Goal: Task Accomplishment & Management: Use online tool/utility

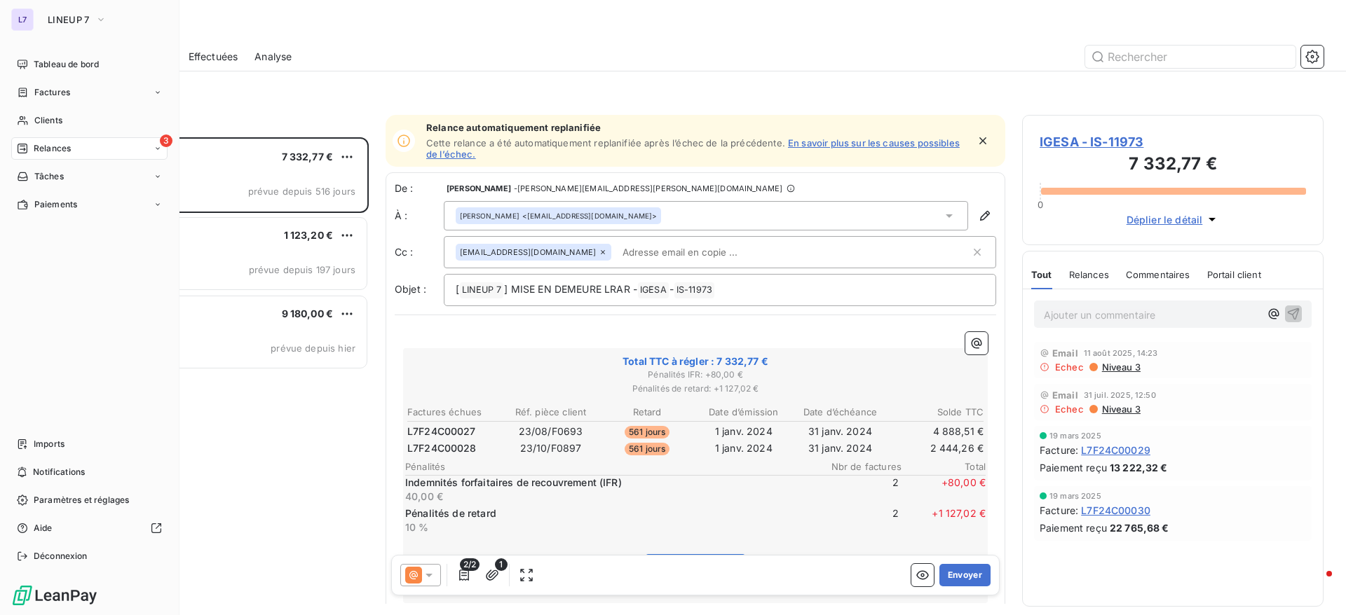
scroll to position [462, 285]
click at [34, 22] on div "L7 LINEUP 7" at bounding box center [89, 19] width 156 height 22
click at [95, 20] on icon "button" at bounding box center [100, 20] width 11 height 14
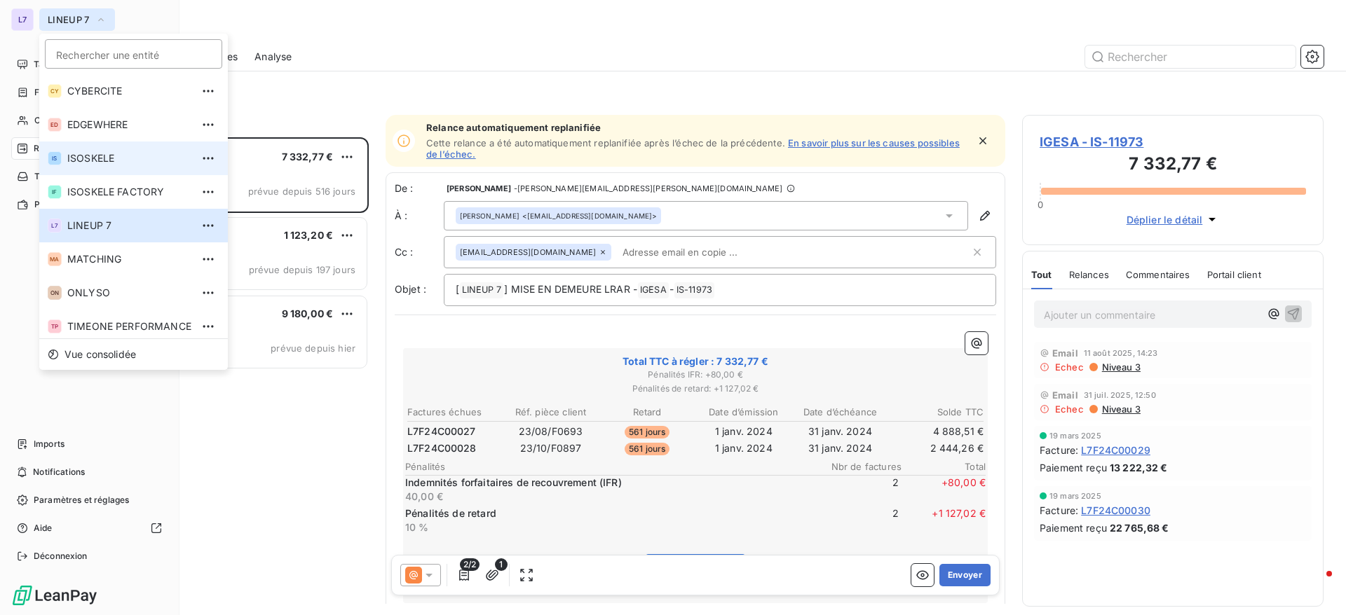
click at [92, 164] on span "ISOSKELE" at bounding box center [129, 158] width 124 height 14
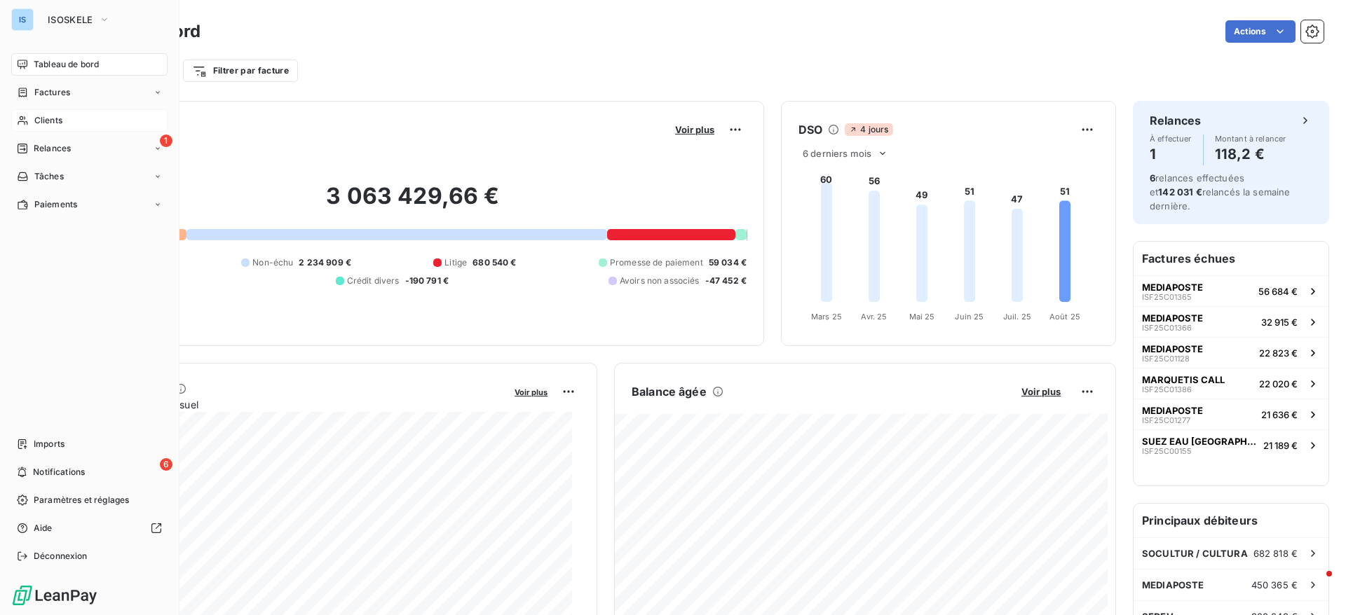
click at [53, 121] on span "Clients" at bounding box center [48, 120] width 28 height 13
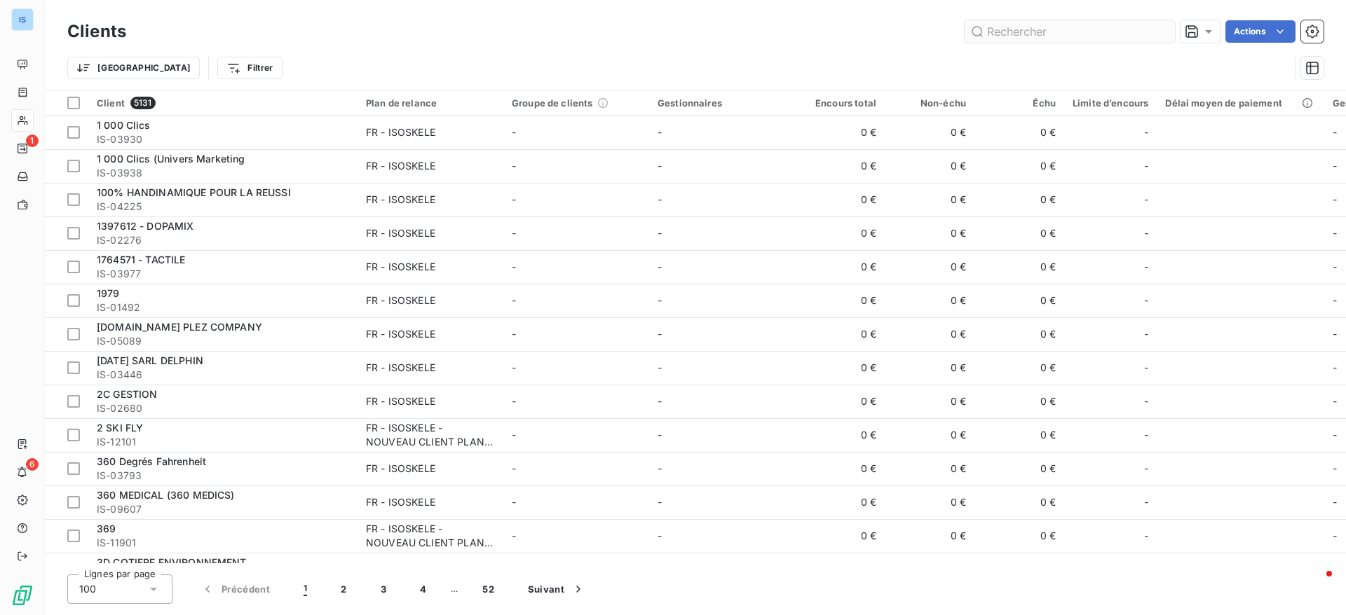
click at [1015, 24] on input "text" at bounding box center [1069, 31] width 210 height 22
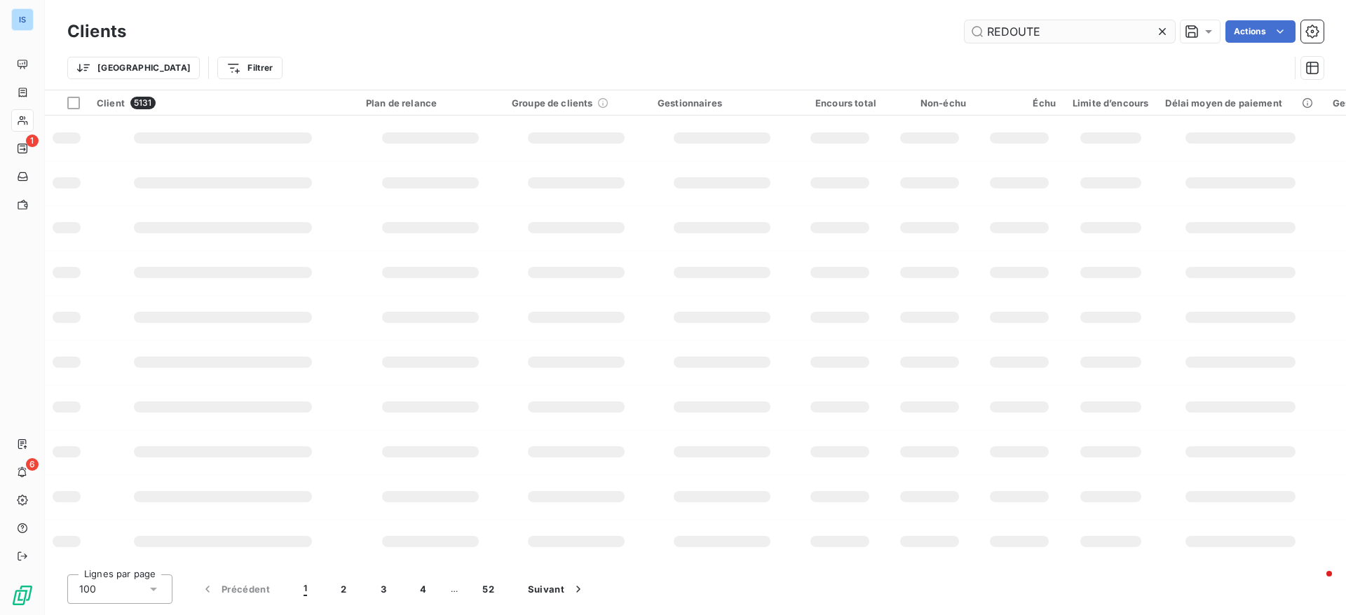
type input "REDOUTE"
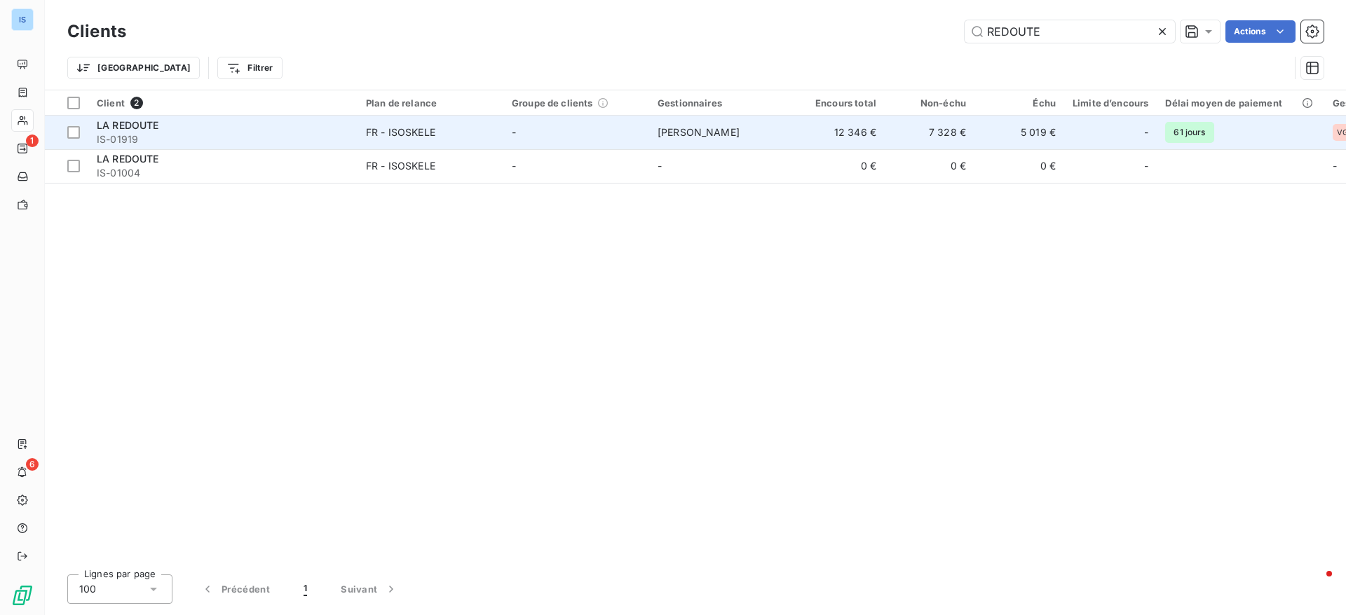
click at [143, 116] on td "LA REDOUTE IS-01919" at bounding box center [222, 133] width 269 height 34
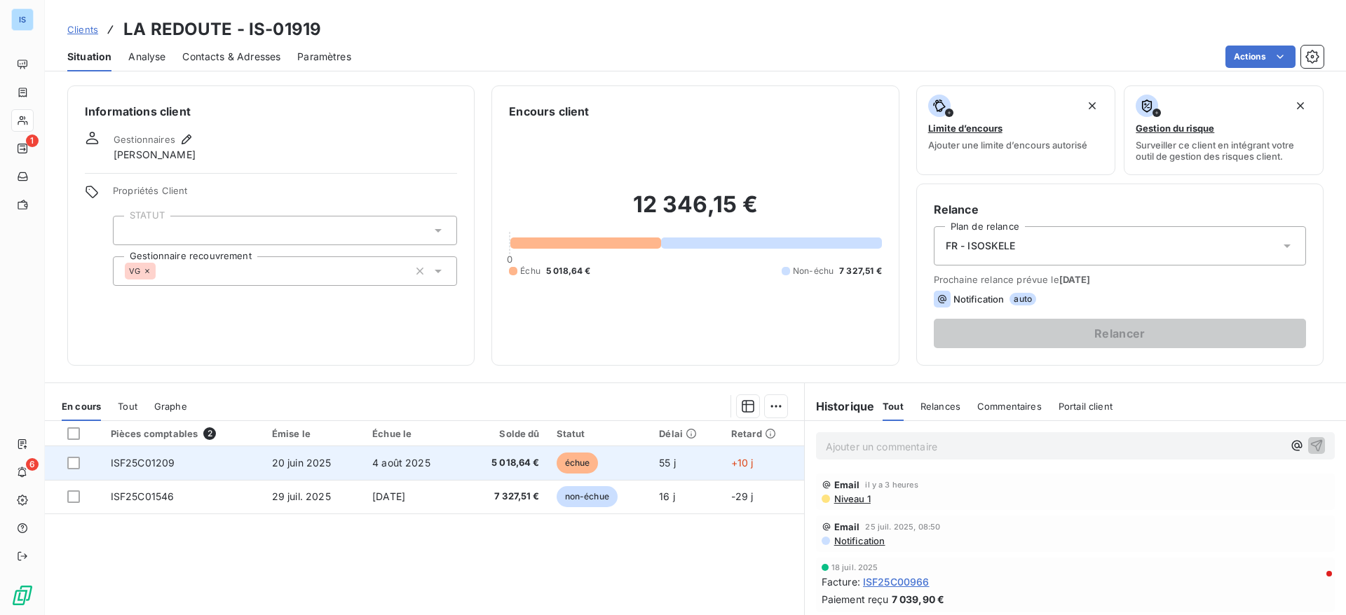
click at [166, 459] on span "ISF25C01209" at bounding box center [143, 463] width 64 height 12
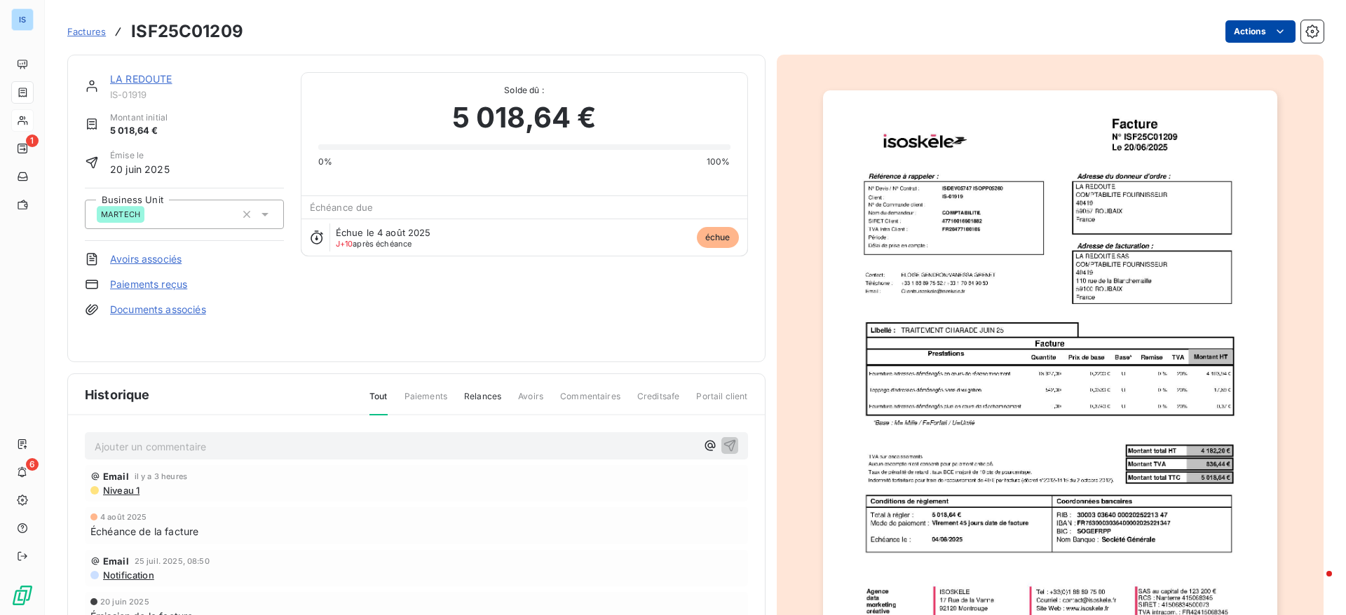
click at [1271, 34] on html "IS 1 6 Factures ISF25C01209 Actions LA REDOUTE IS-01919 Montant initial 5 018,6…" at bounding box center [673, 307] width 1346 height 615
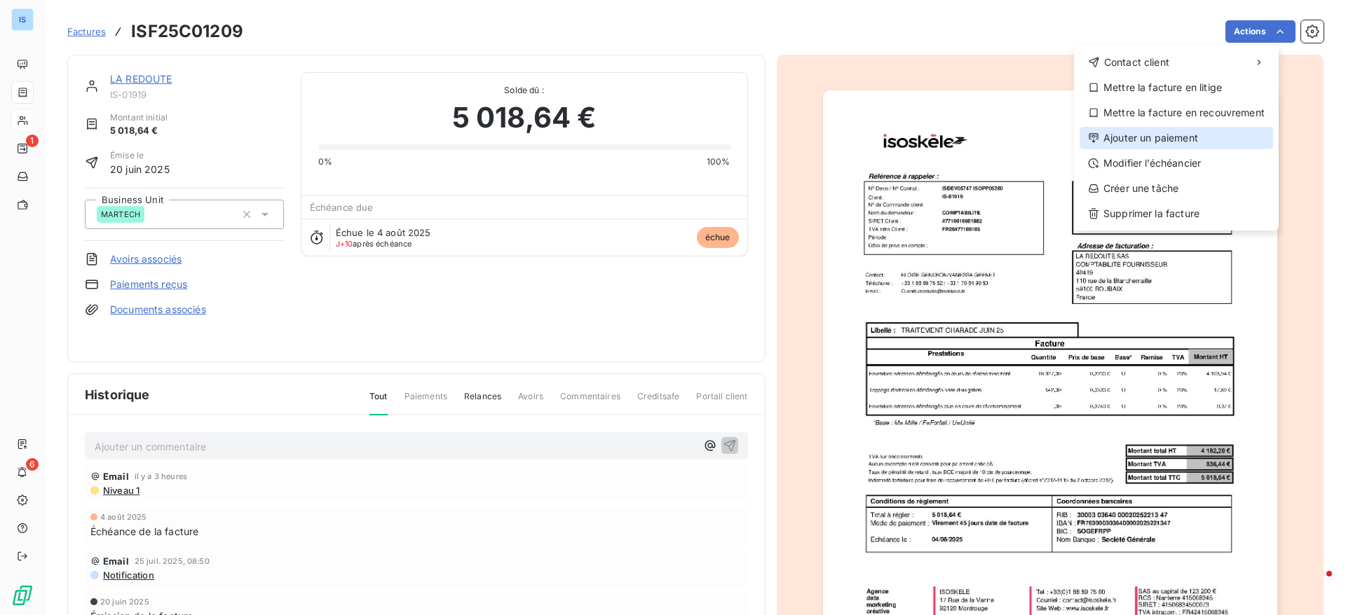
click at [1145, 139] on div "Ajouter un paiement" at bounding box center [1175, 138] width 193 height 22
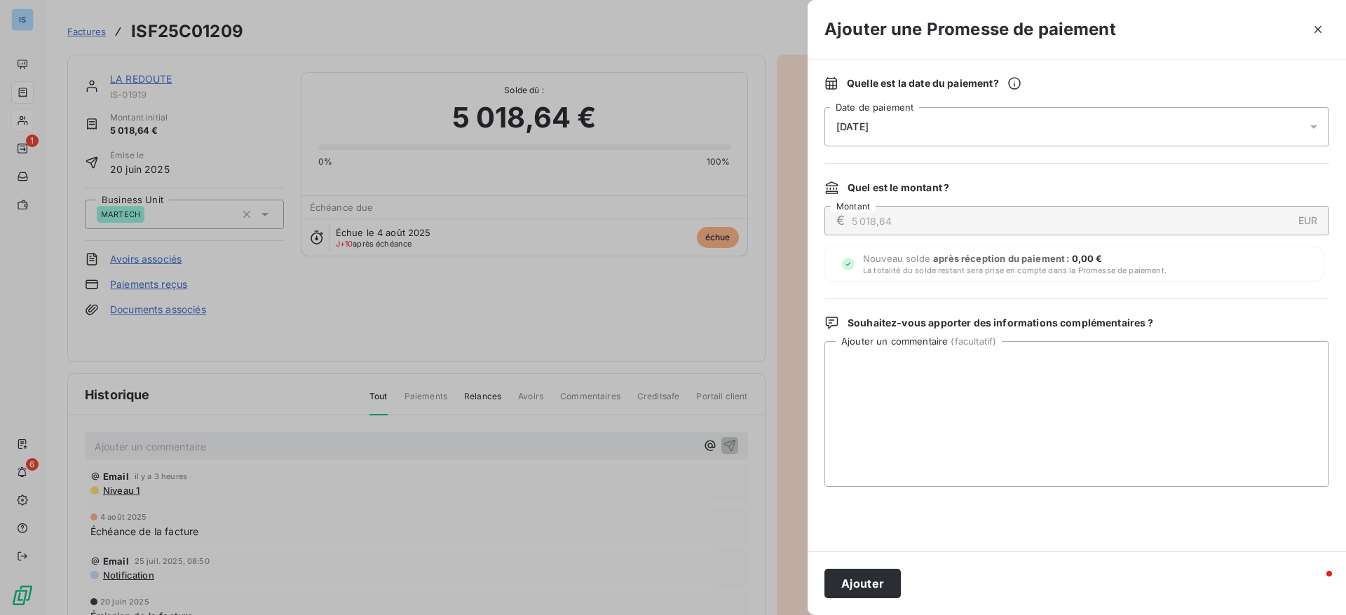
click at [969, 124] on div "[DATE]" at bounding box center [1076, 126] width 505 height 39
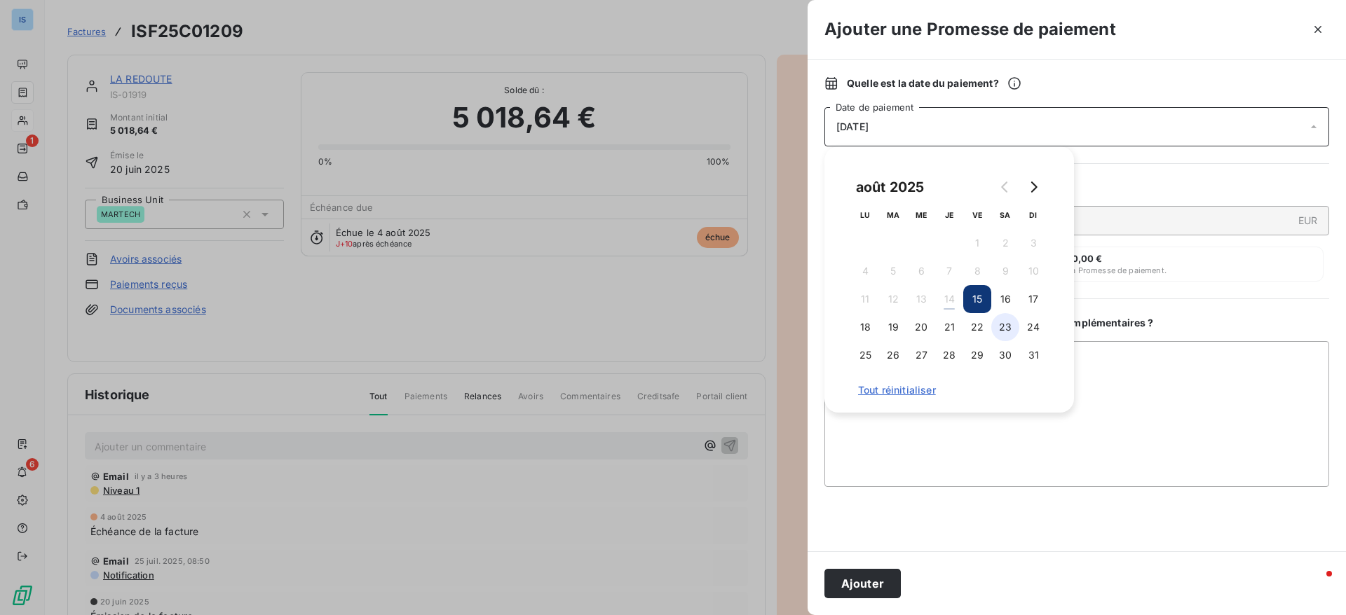
click at [1006, 336] on button "23" at bounding box center [1005, 327] width 28 height 28
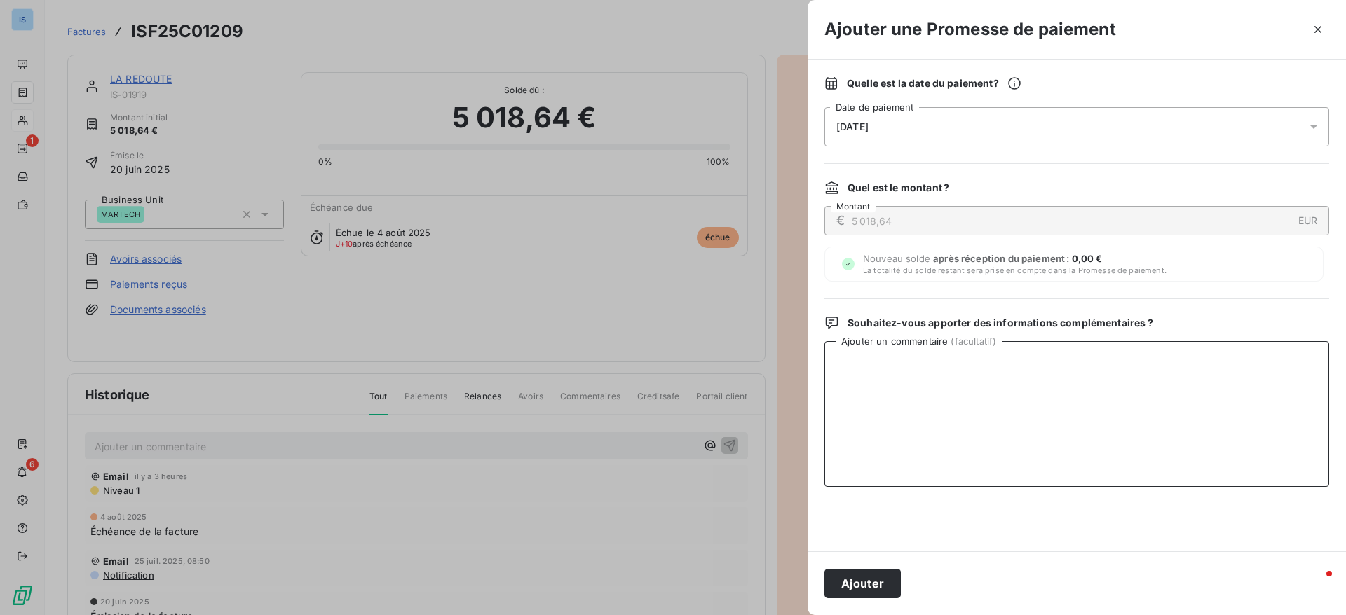
click at [1167, 385] on textarea "Ajouter un commentaire ( facultatif )" at bounding box center [1076, 414] width 505 height 146
type textarea "AVIS DE PAIEMENT"
click at [868, 595] on button "Ajouter" at bounding box center [862, 583] width 76 height 29
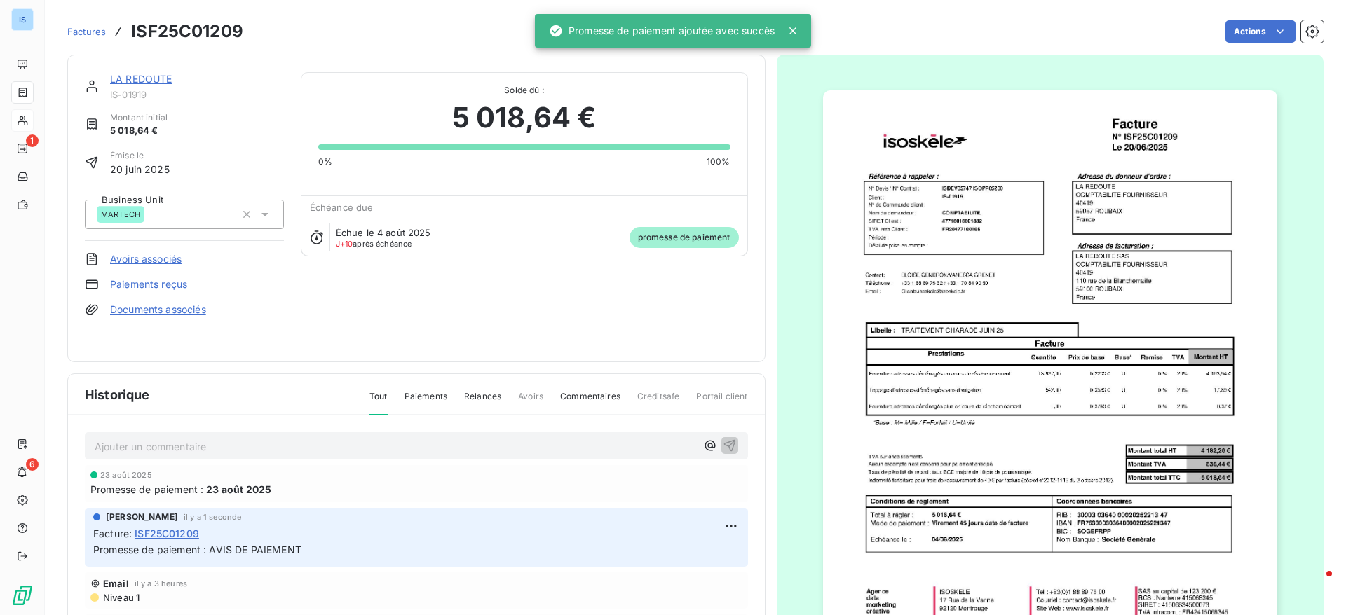
click at [135, 81] on link "LA REDOUTE" at bounding box center [141, 79] width 62 height 12
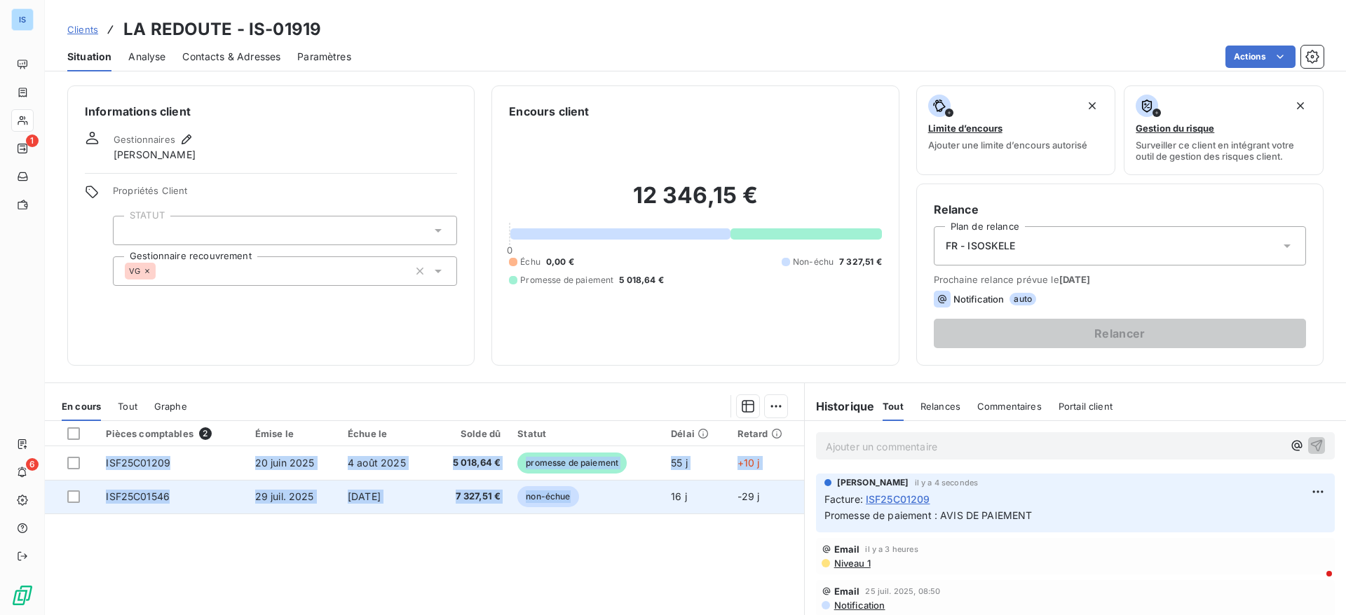
click at [582, 512] on div "Pièces comptables 2 Émise le Échue le Solde dû Statut Délai Retard ISF25C01209 …" at bounding box center [424, 556] width 759 height 270
click at [582, 512] on td "non-échue" at bounding box center [585, 497] width 153 height 34
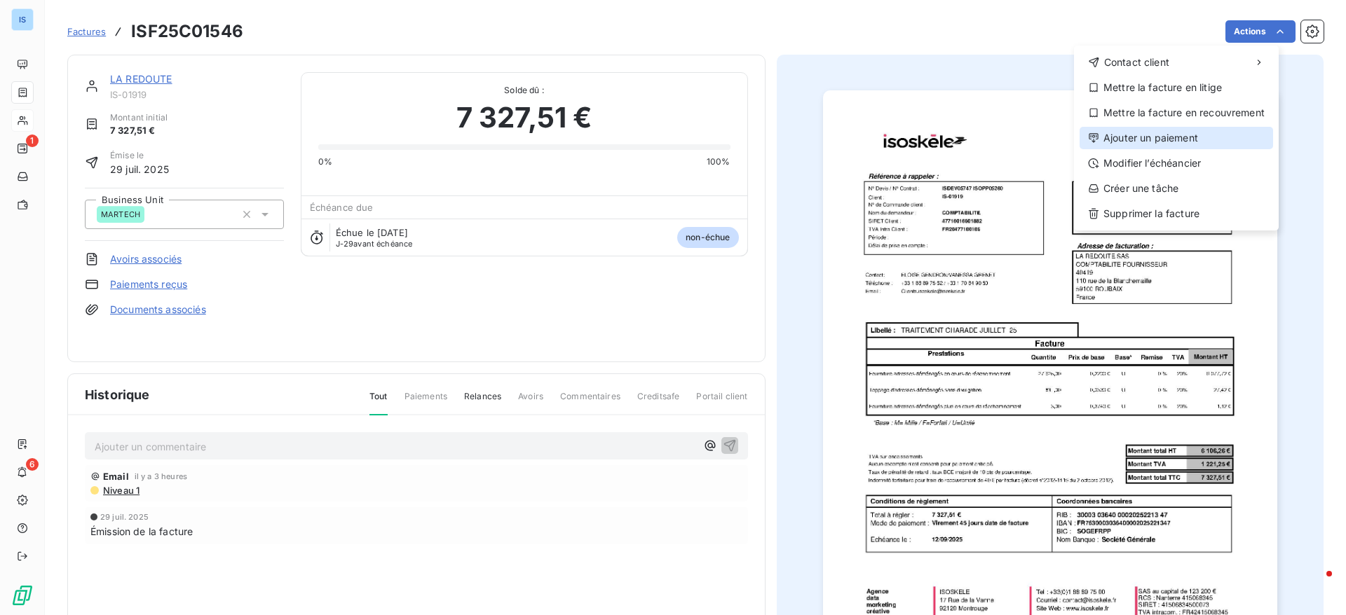
click at [1144, 129] on div "Ajouter un paiement" at bounding box center [1175, 138] width 193 height 22
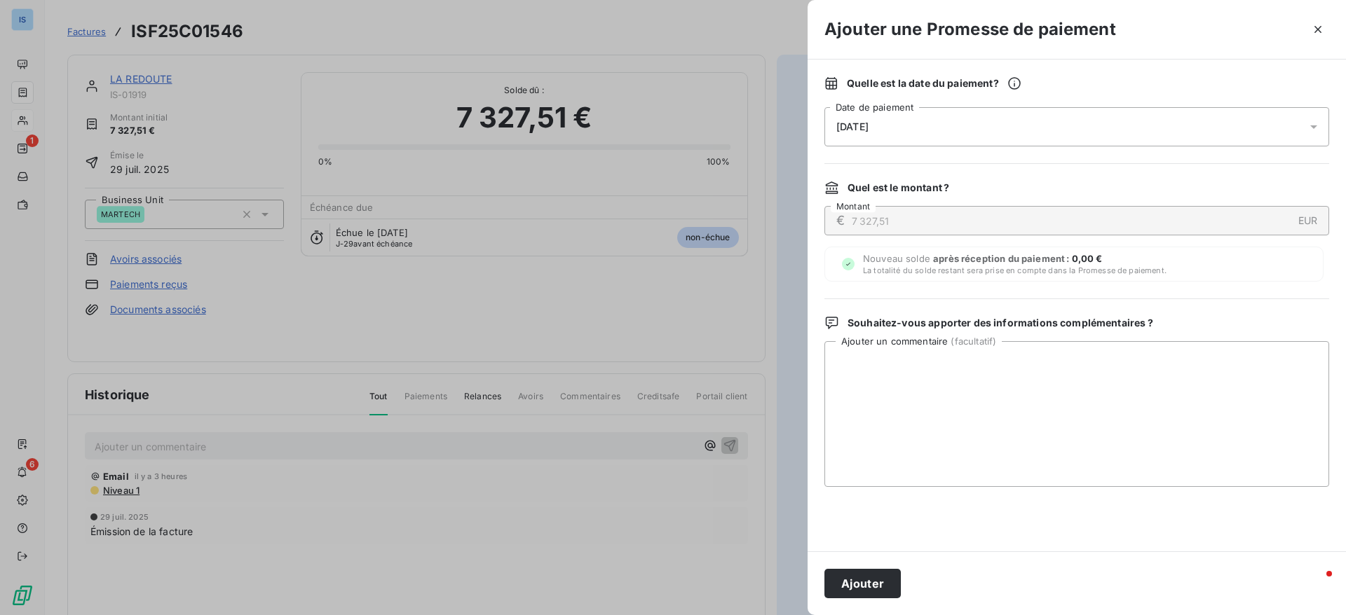
click at [905, 127] on div "[DATE]" at bounding box center [1076, 126] width 505 height 39
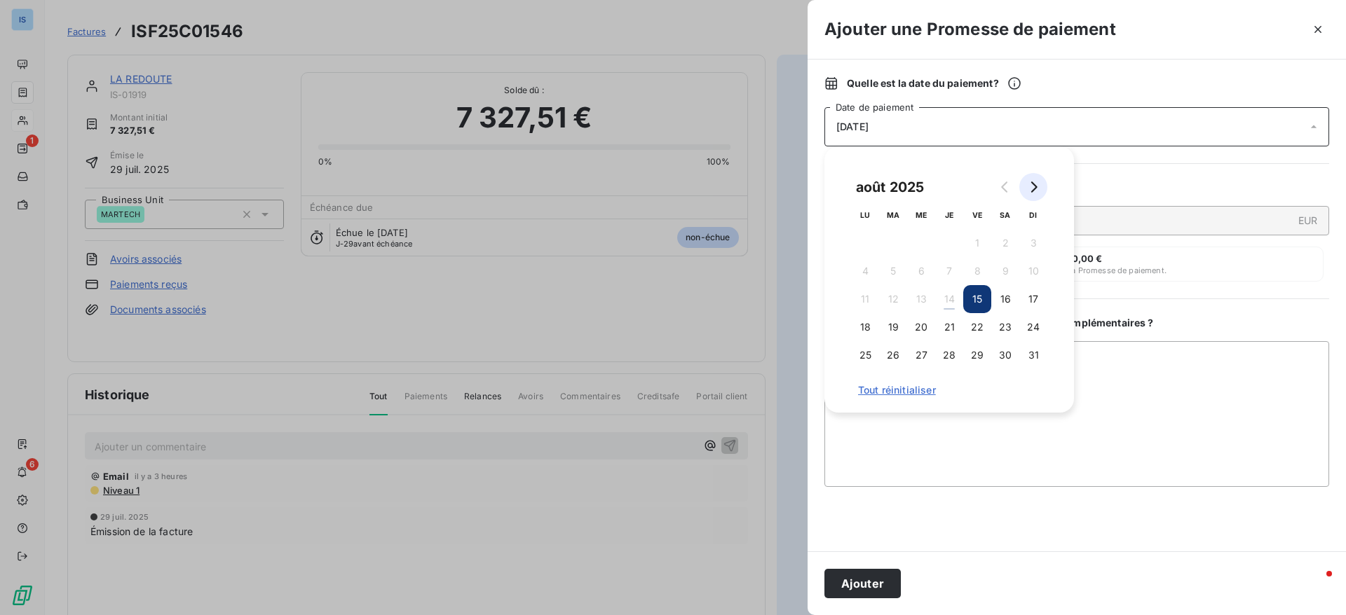
click at [1041, 186] on button "Go to next month" at bounding box center [1033, 187] width 28 height 28
click at [1039, 193] on button "Go to next month" at bounding box center [1033, 187] width 28 height 28
click at [999, 242] on button "4" at bounding box center [1005, 243] width 28 height 28
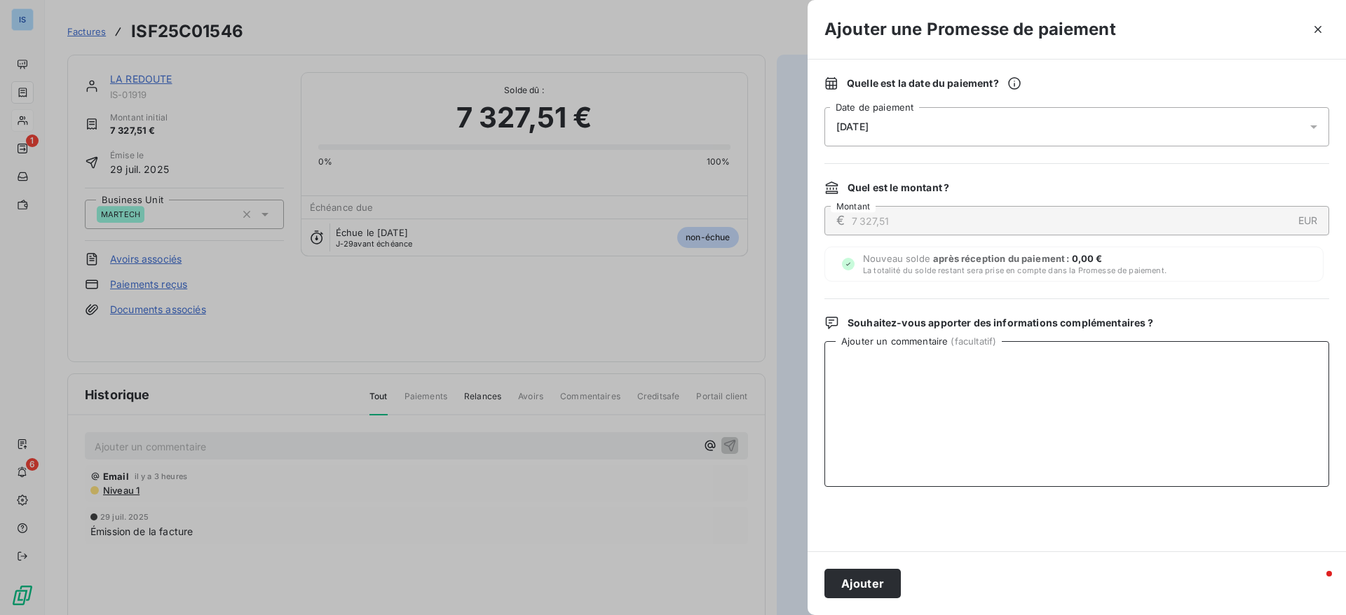
click at [1166, 436] on textarea "Ajouter un commentaire ( facultatif )" at bounding box center [1076, 414] width 505 height 146
type textarea "AVIS DE PAIEMENT"
click at [858, 592] on button "Ajouter" at bounding box center [862, 583] width 76 height 29
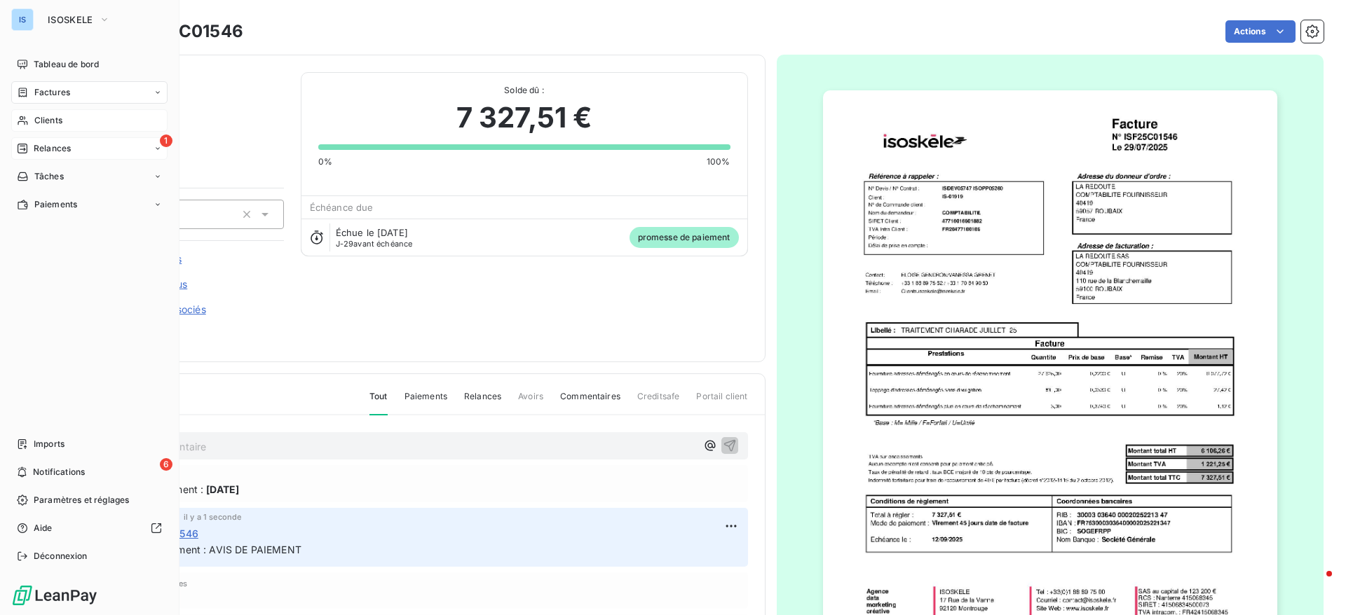
click at [39, 146] on span "Relances" at bounding box center [52, 148] width 37 height 13
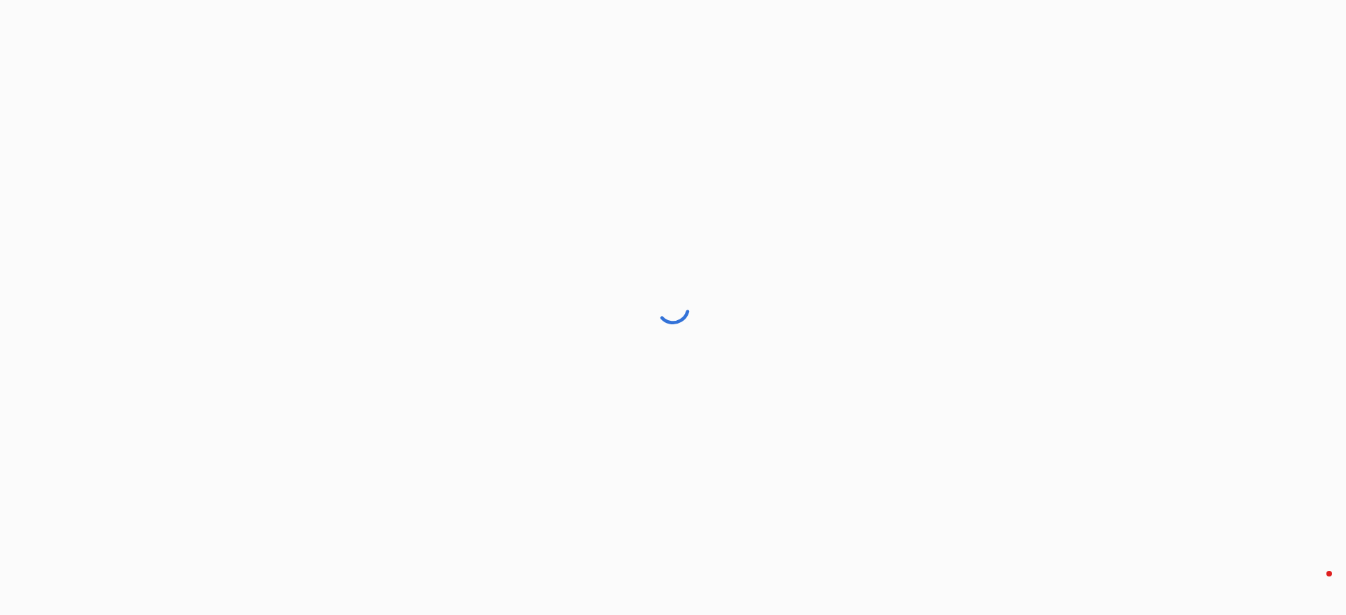
click at [39, 146] on div at bounding box center [673, 307] width 1346 height 615
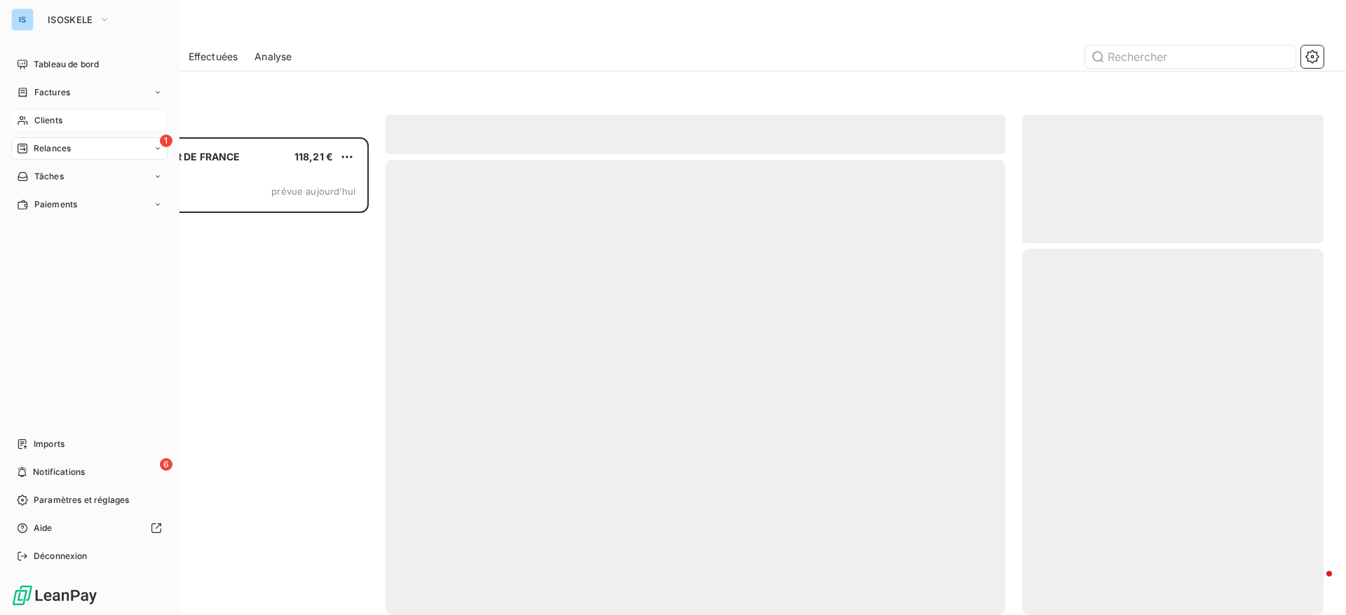
scroll to position [462, 285]
